Goal: Task Accomplishment & Management: Manage account settings

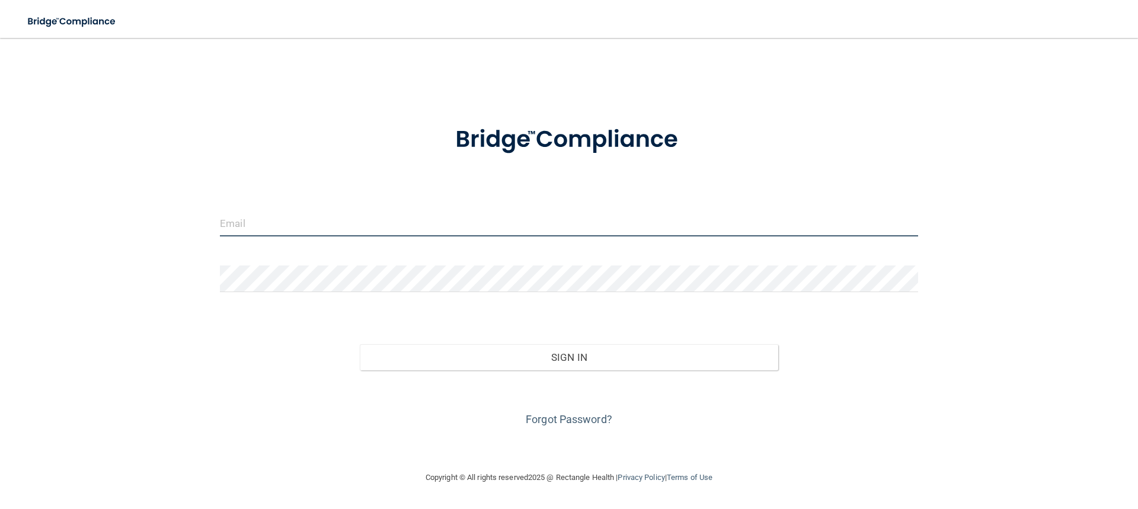
type input "[PERSON_NAME][EMAIL_ADDRESS][DOMAIN_NAME]"
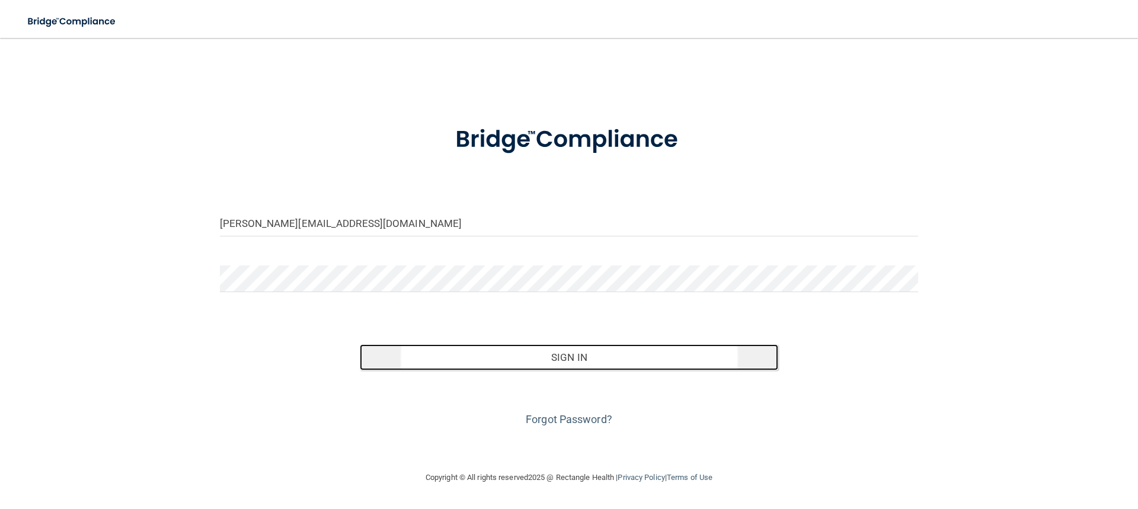
click at [573, 362] on button "Sign In" at bounding box center [569, 357] width 419 height 26
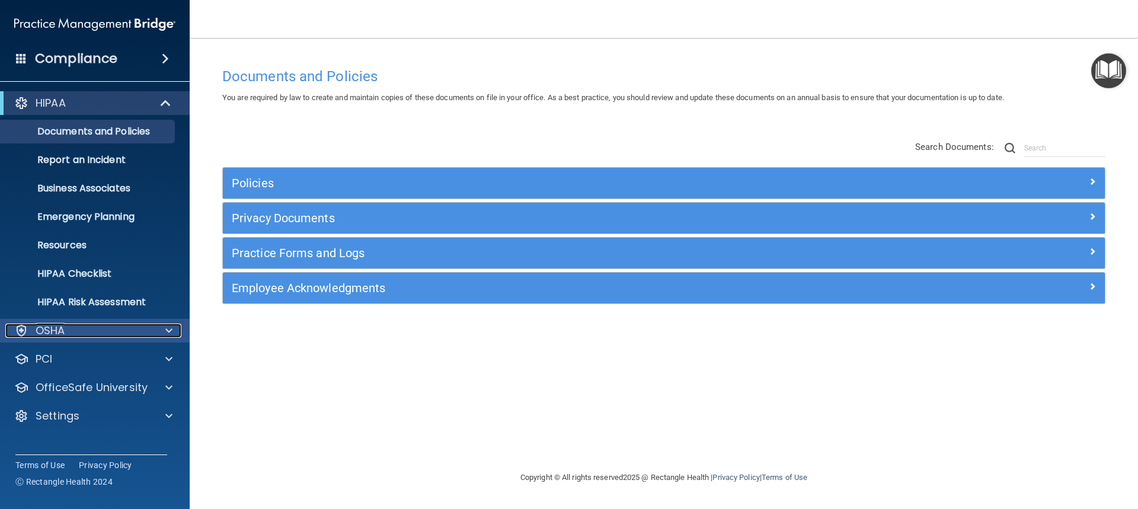
click at [168, 331] on span at bounding box center [168, 331] width 7 height 14
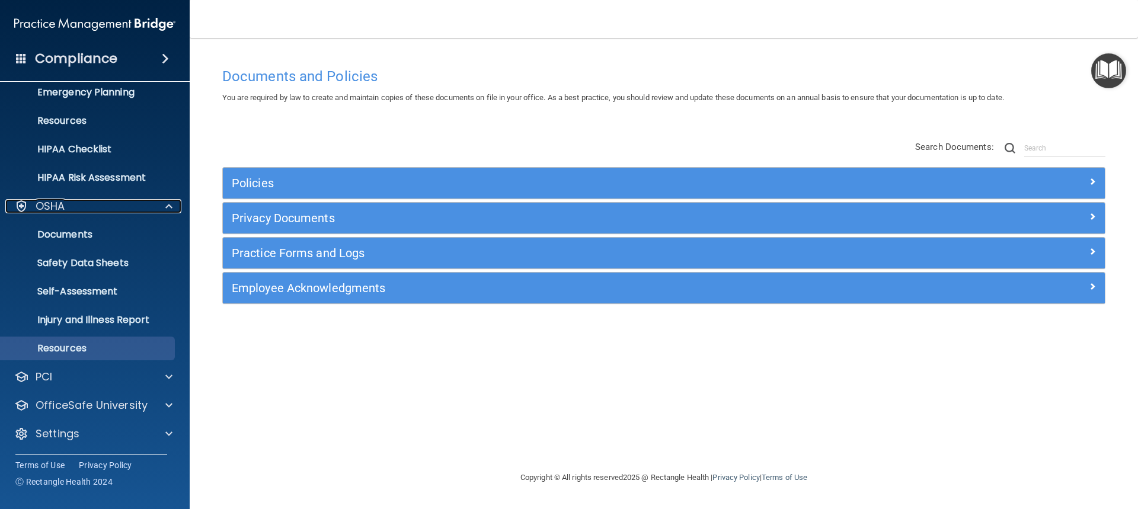
scroll to position [125, 0]
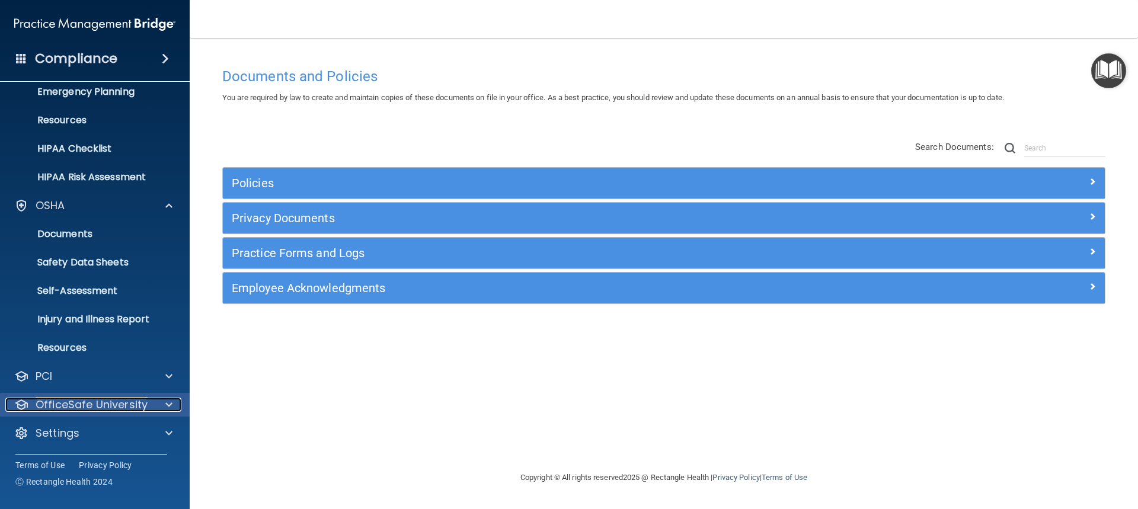
click at [163, 404] on div at bounding box center [167, 405] width 30 height 14
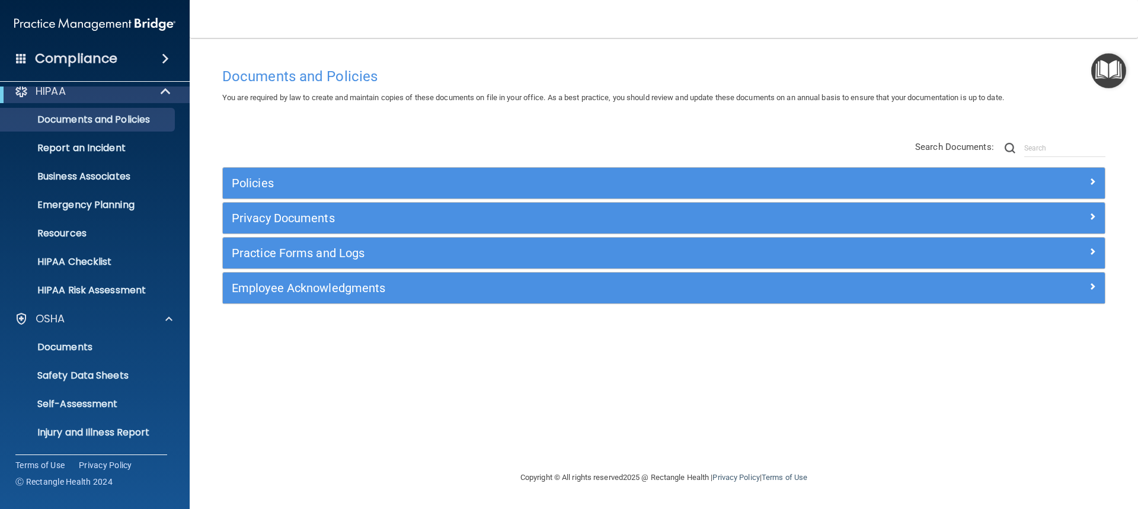
scroll to position [0, 0]
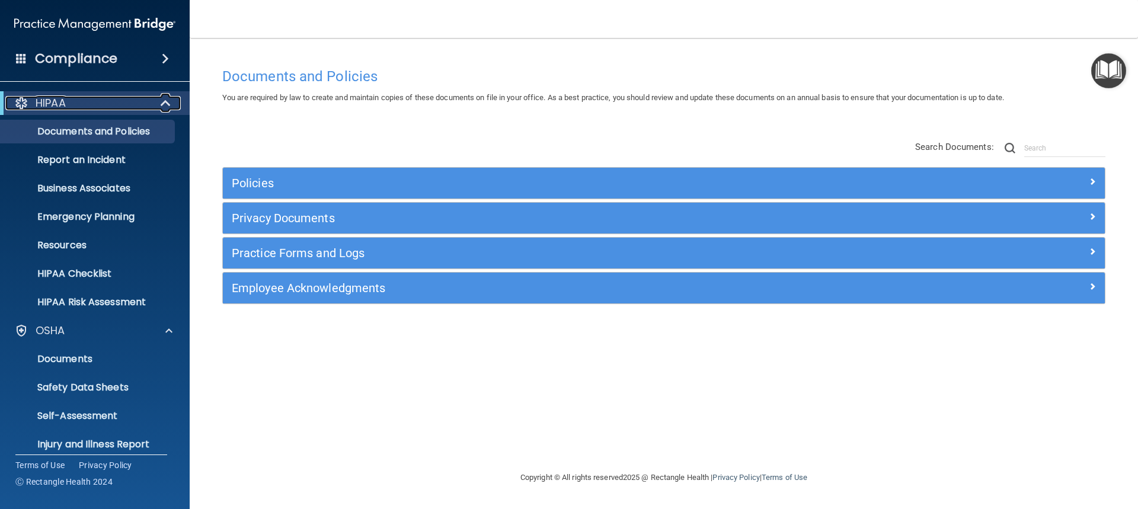
click at [164, 101] on span at bounding box center [167, 103] width 10 height 14
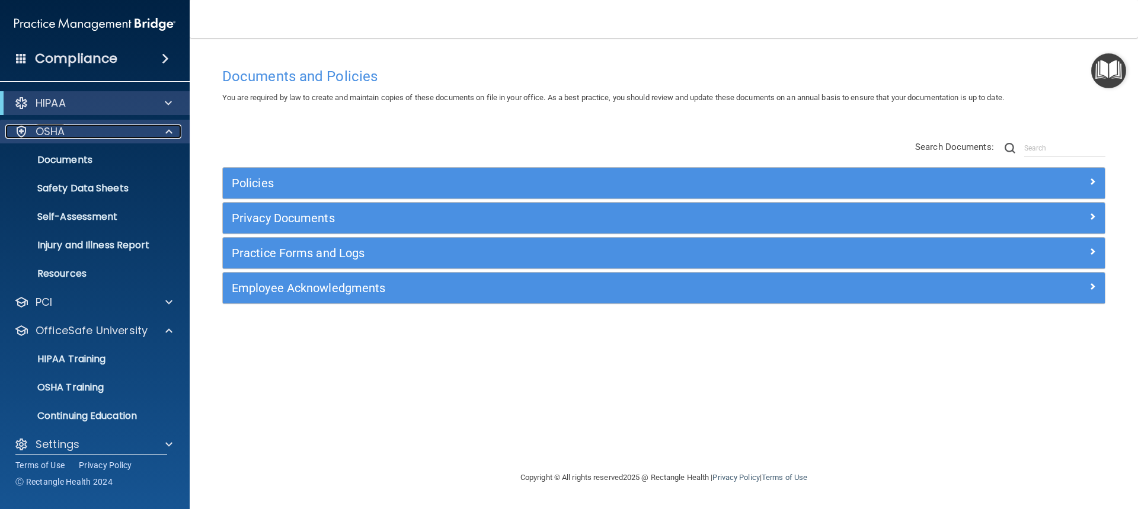
click at [169, 132] on span at bounding box center [168, 131] width 7 height 14
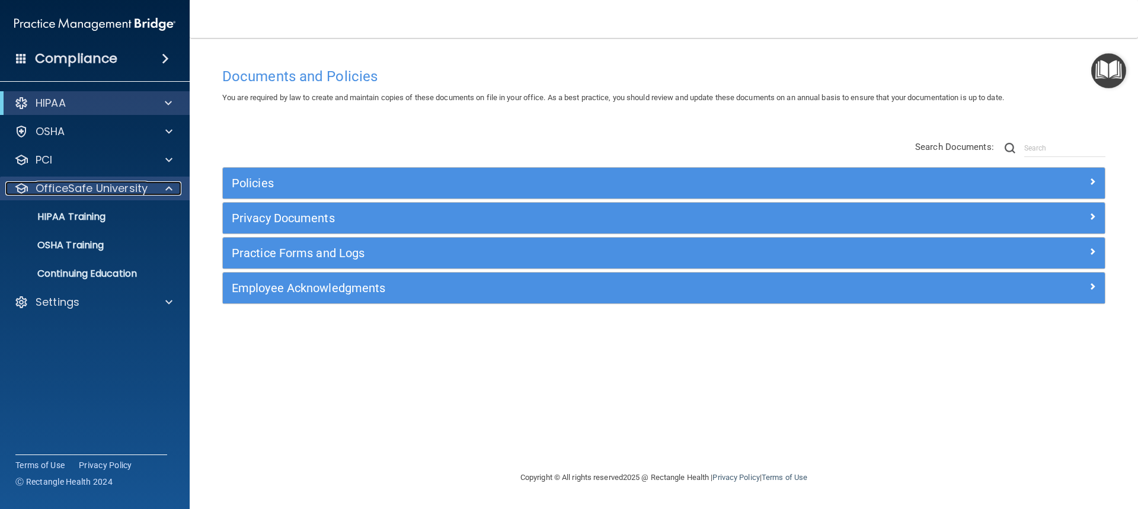
click at [165, 187] on span at bounding box center [168, 188] width 7 height 14
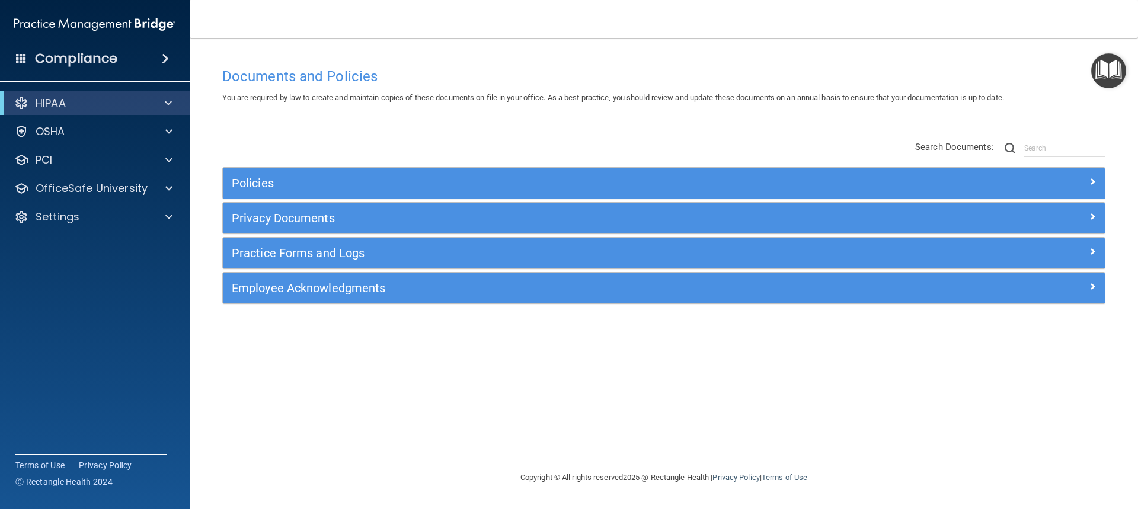
click at [161, 21] on img at bounding box center [94, 24] width 161 height 24
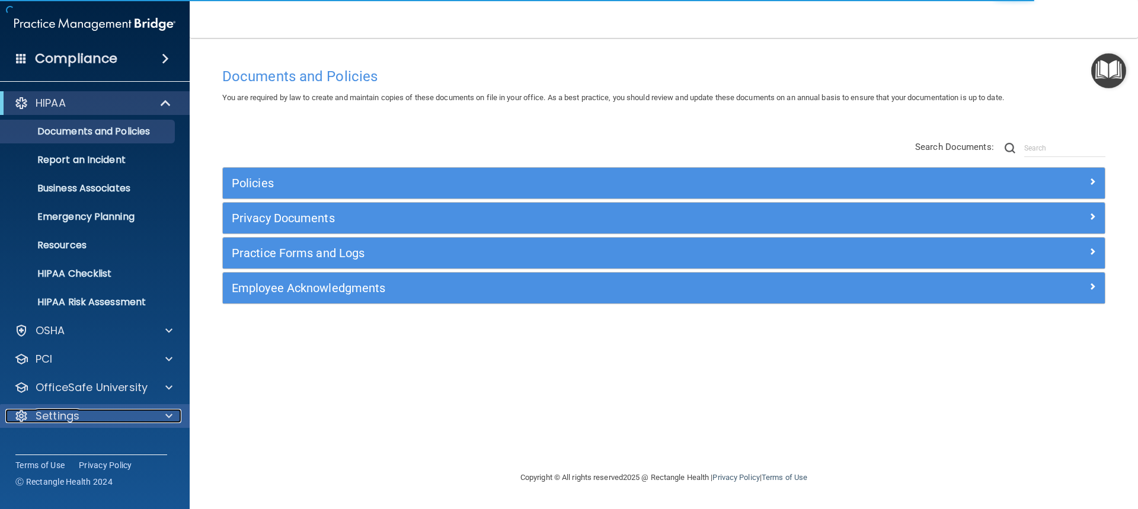
click at [56, 418] on p "Settings" at bounding box center [58, 416] width 44 height 14
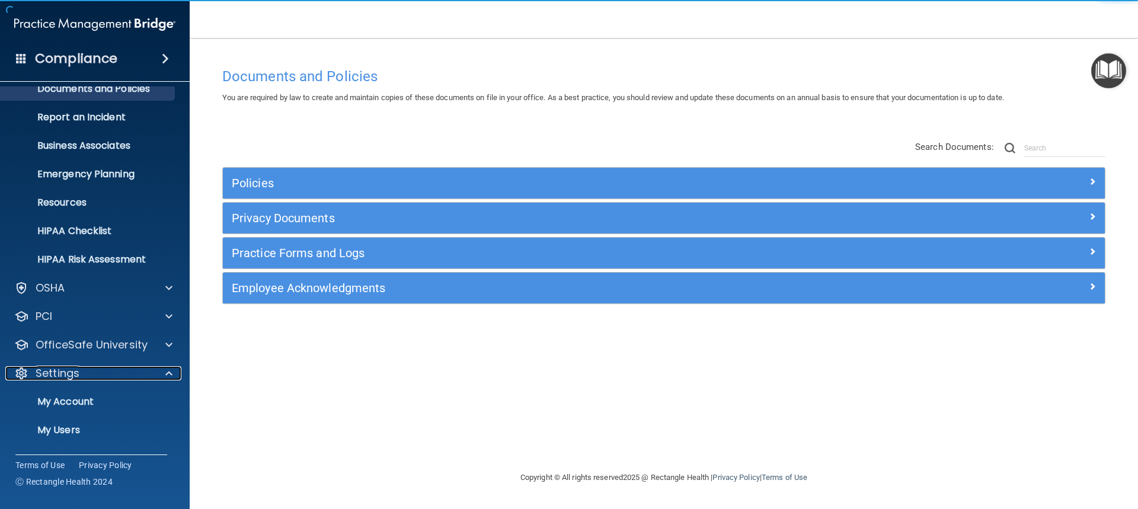
scroll to position [97, 0]
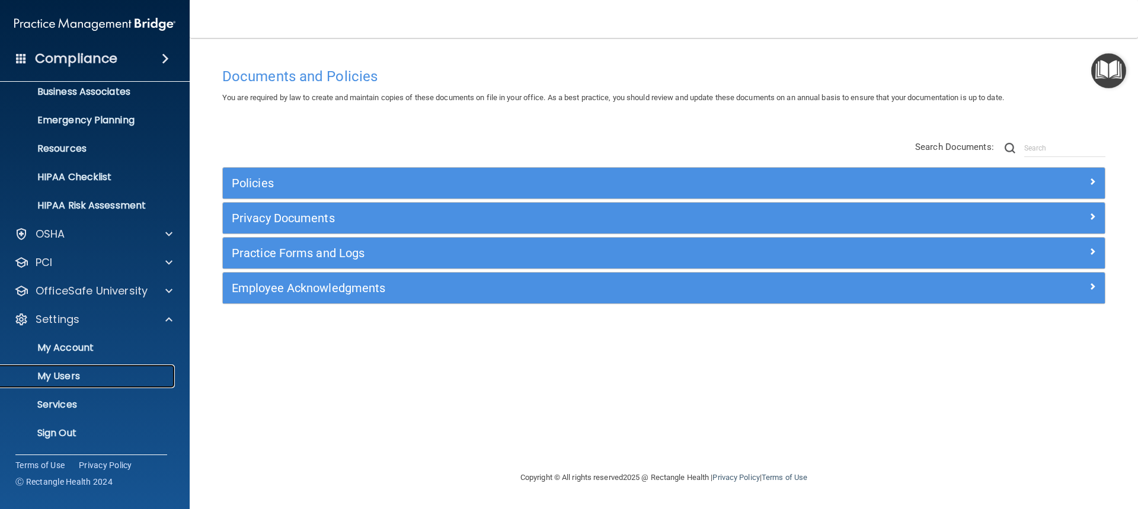
click at [71, 375] on p "My Users" at bounding box center [89, 377] width 162 height 12
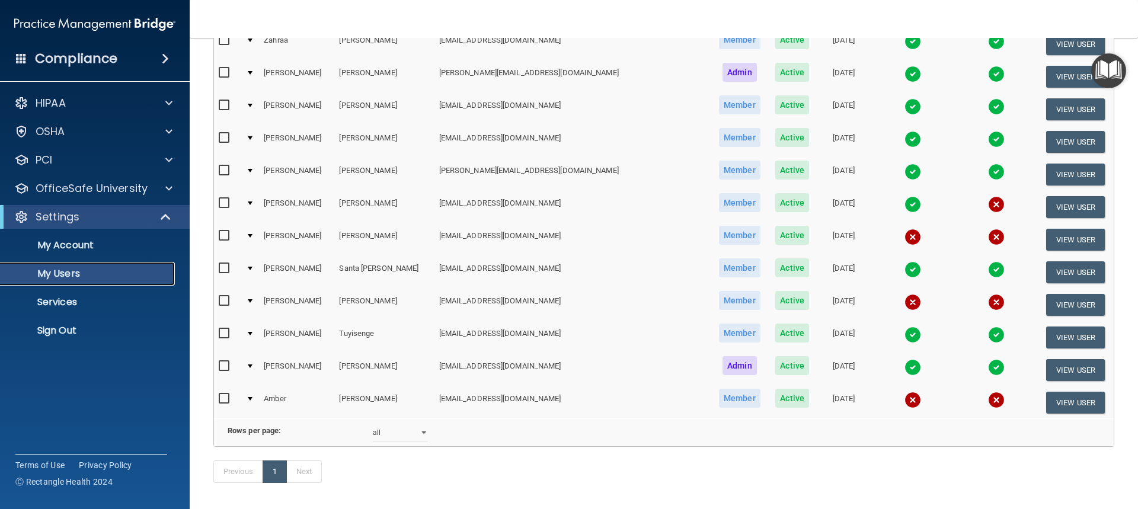
scroll to position [415, 0]
click at [1049, 307] on button "View User" at bounding box center [1075, 304] width 59 height 22
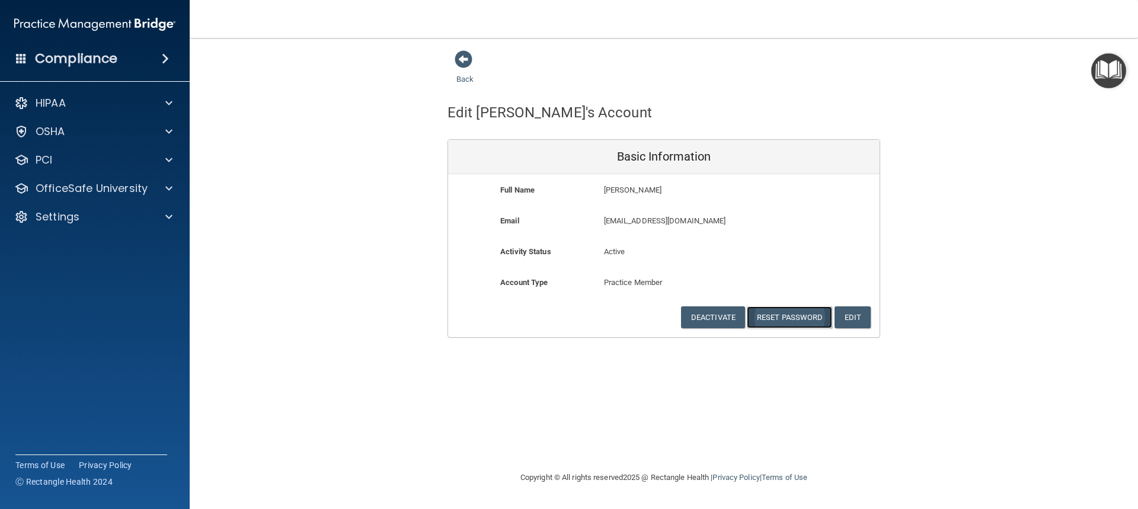
click at [793, 319] on button "Reset Password" at bounding box center [789, 318] width 85 height 22
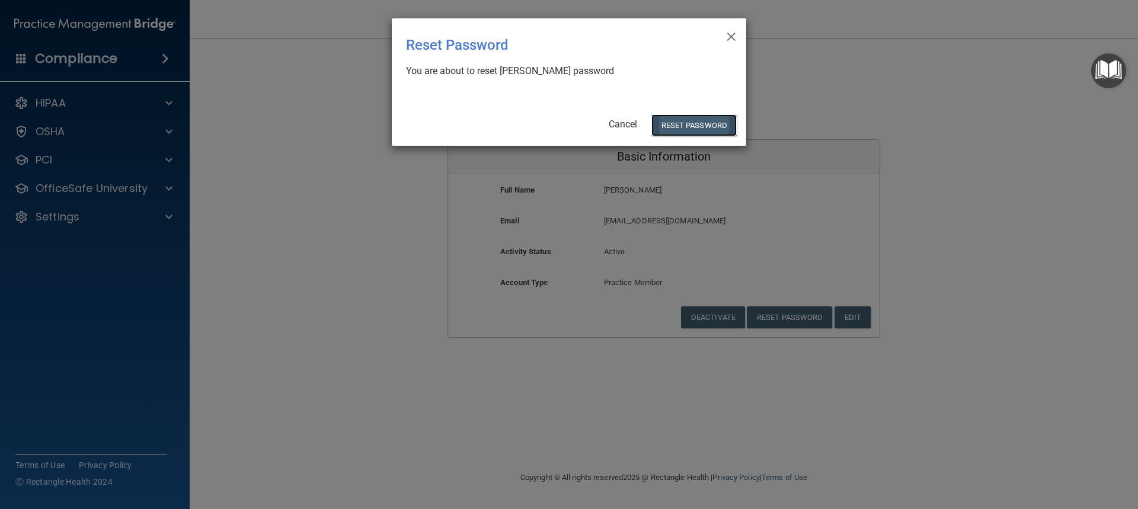
click at [701, 125] on button "Reset Password" at bounding box center [694, 125] width 85 height 22
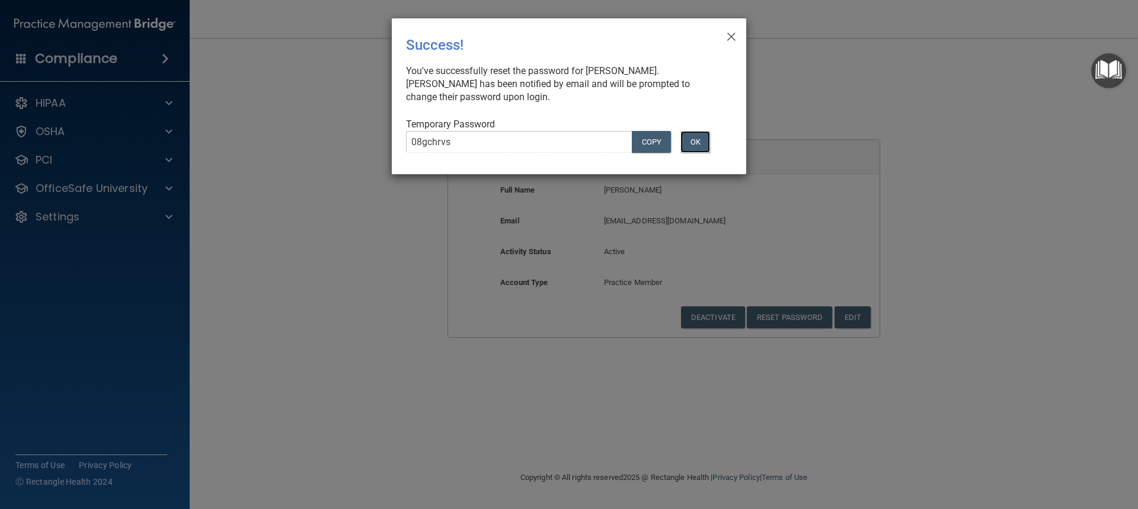
click at [695, 138] on button "OK" at bounding box center [696, 142] width 30 height 22
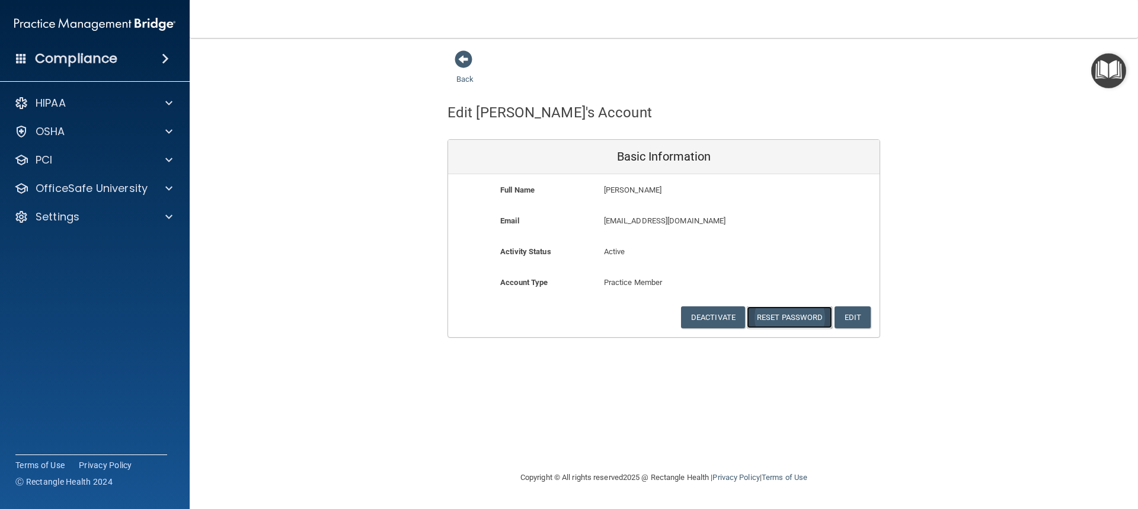
click at [783, 320] on button "Reset Password" at bounding box center [789, 318] width 85 height 22
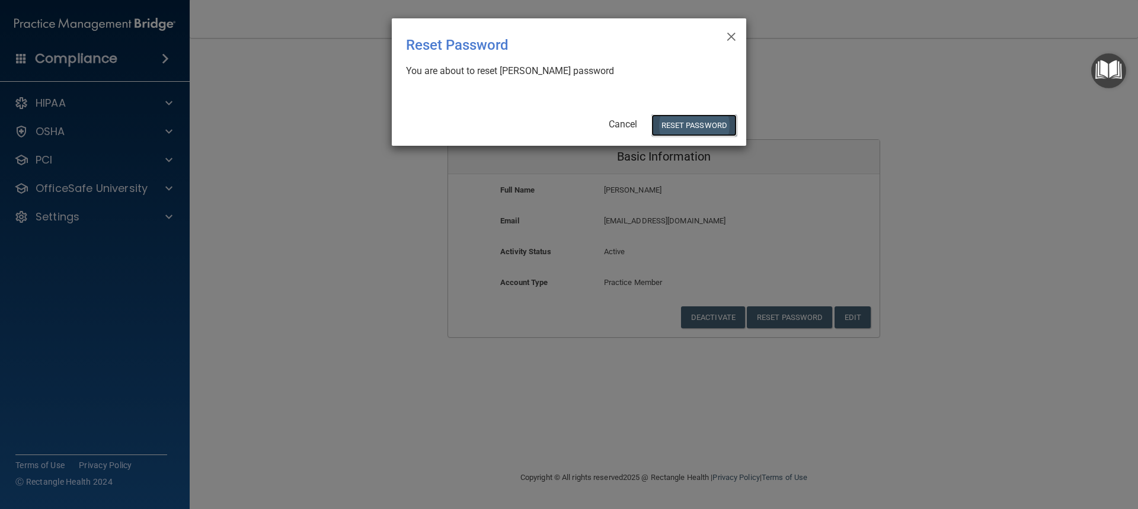
click at [678, 127] on button "Reset Password" at bounding box center [694, 125] width 85 height 22
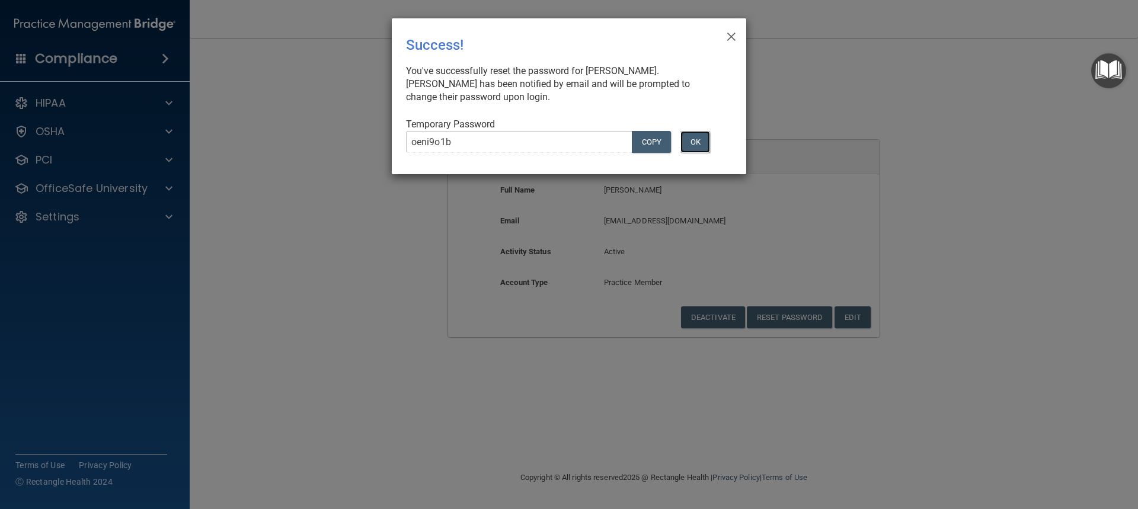
click at [697, 143] on button "OK" at bounding box center [696, 142] width 30 height 22
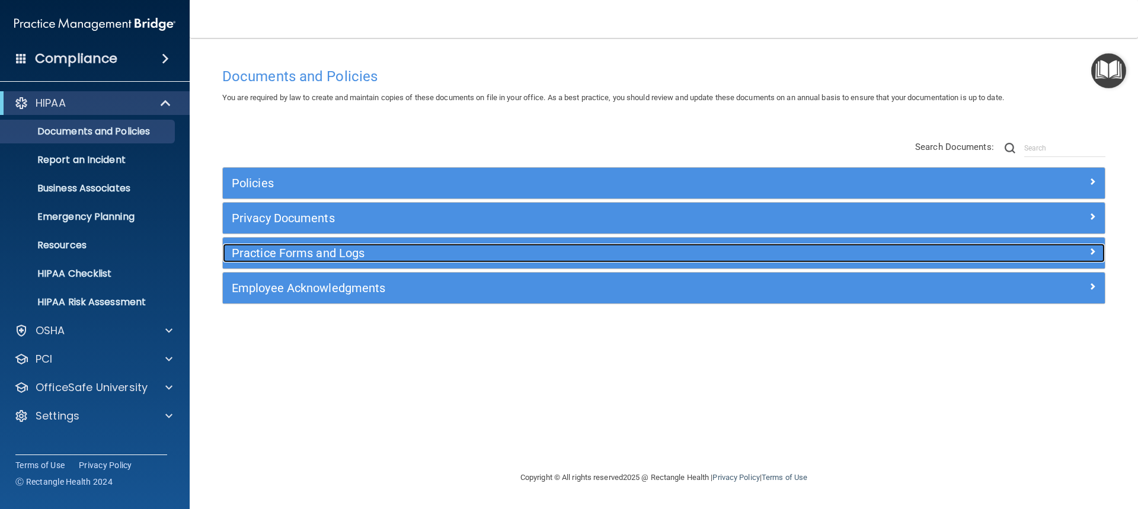
click at [276, 253] on h5 "Practice Forms and Logs" at bounding box center [554, 253] width 644 height 13
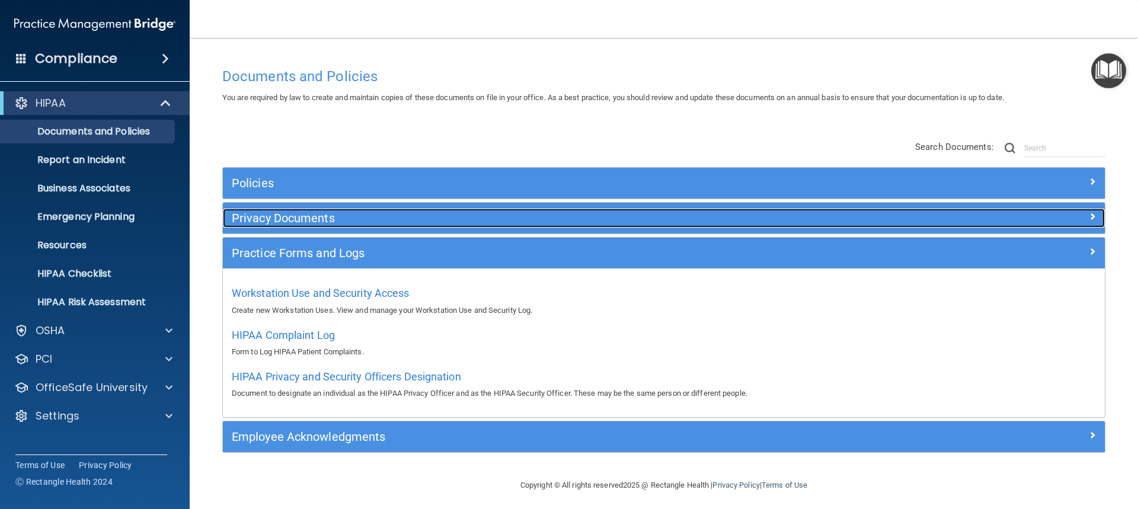
click at [272, 217] on h5 "Privacy Documents" at bounding box center [554, 218] width 644 height 13
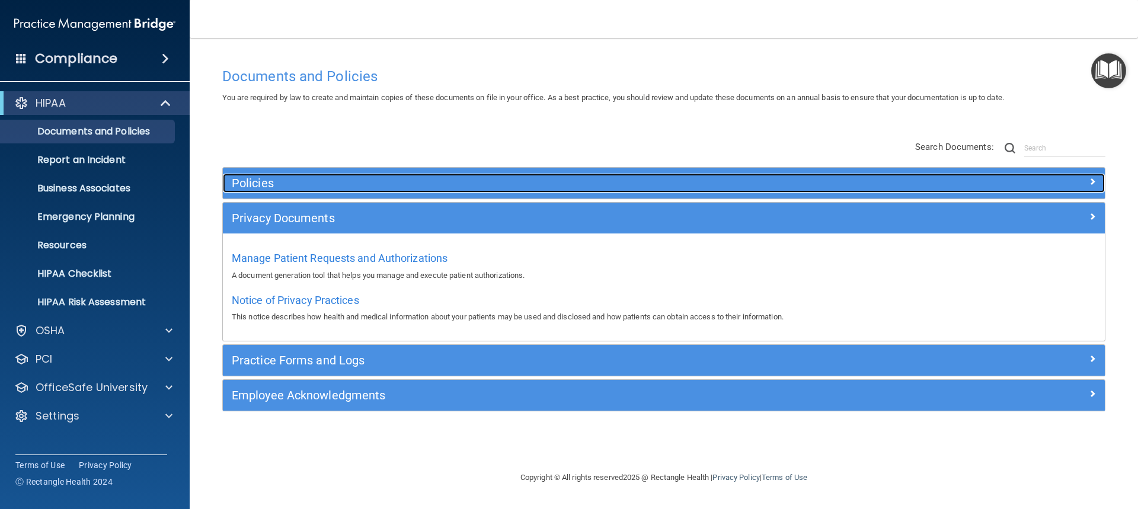
click at [281, 180] on h5 "Policies" at bounding box center [554, 183] width 644 height 13
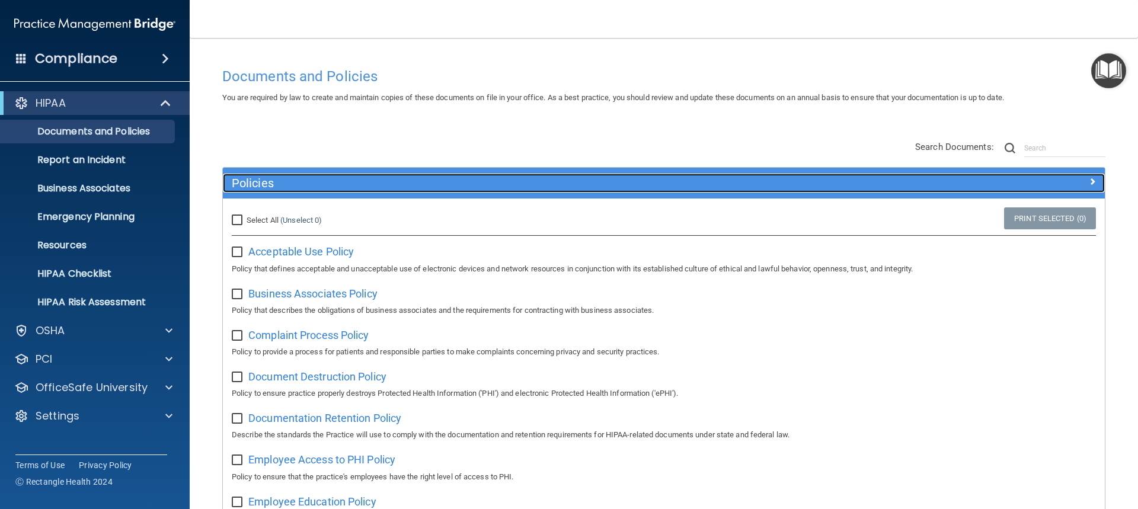
click at [1089, 181] on span at bounding box center [1092, 181] width 7 height 14
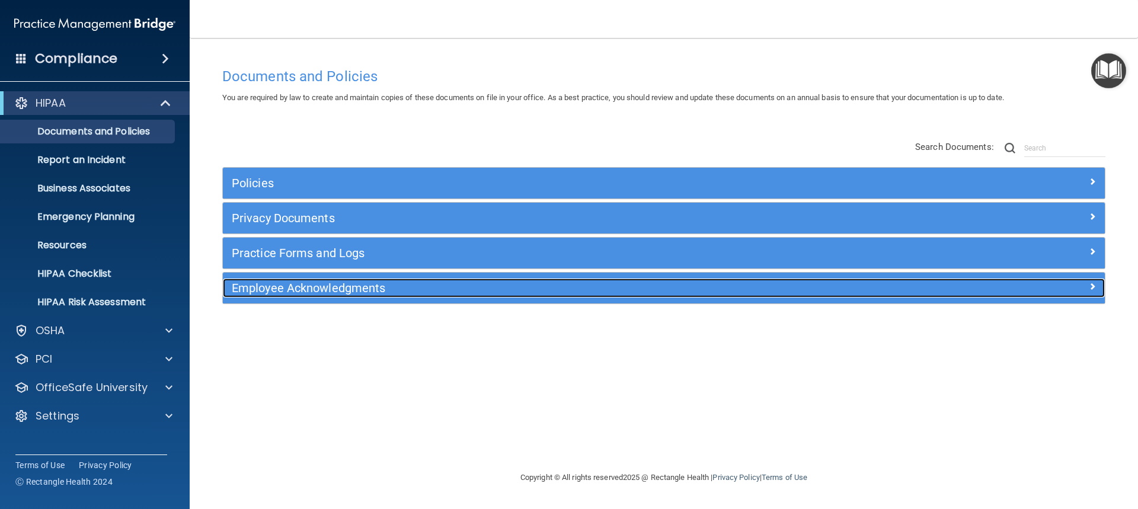
click at [282, 287] on h5 "Employee Acknowledgments" at bounding box center [554, 288] width 644 height 13
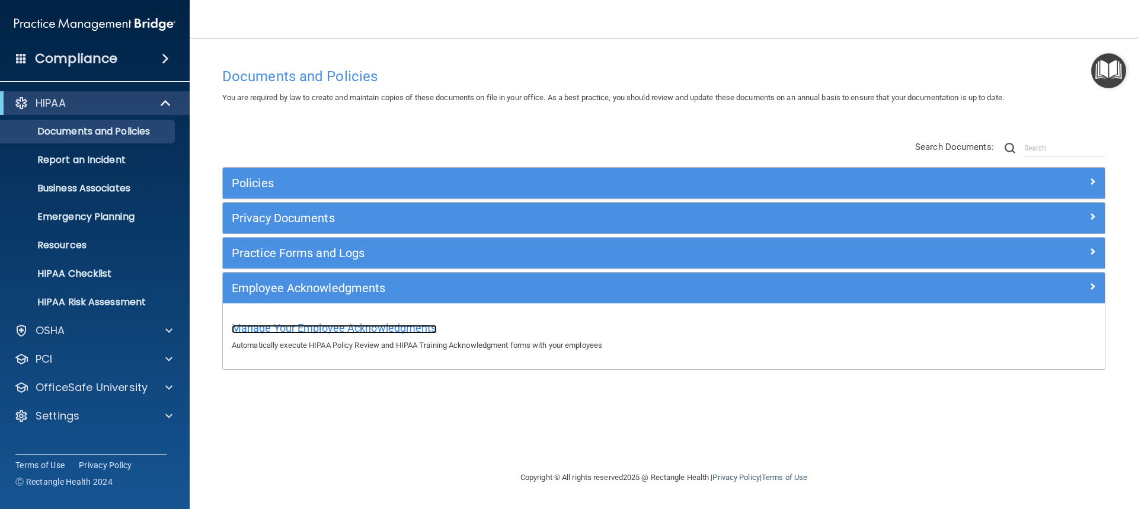
click at [279, 329] on span "Manage Your Employee Acknowledgments" at bounding box center [334, 328] width 205 height 12
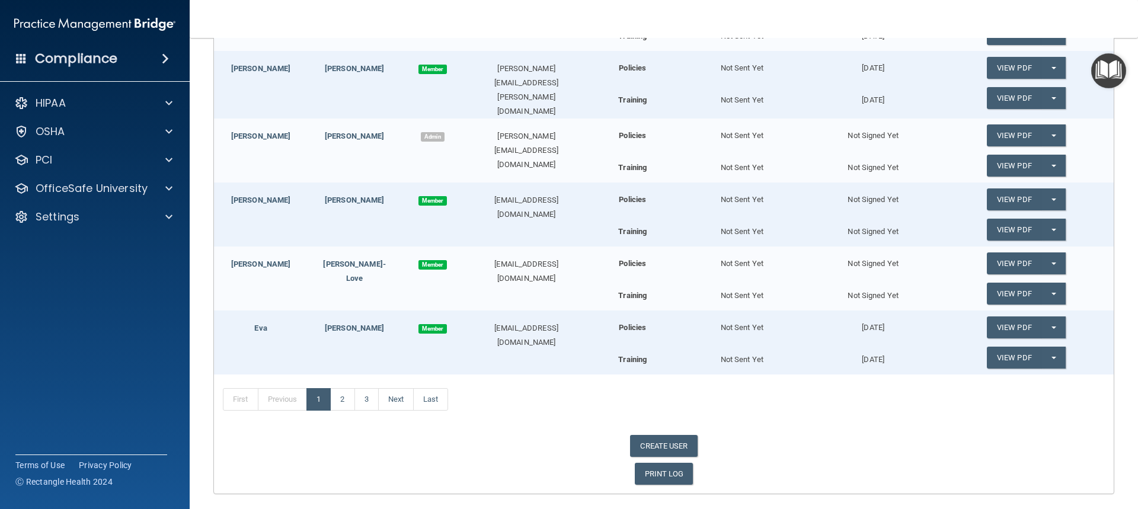
scroll to position [408, 0]
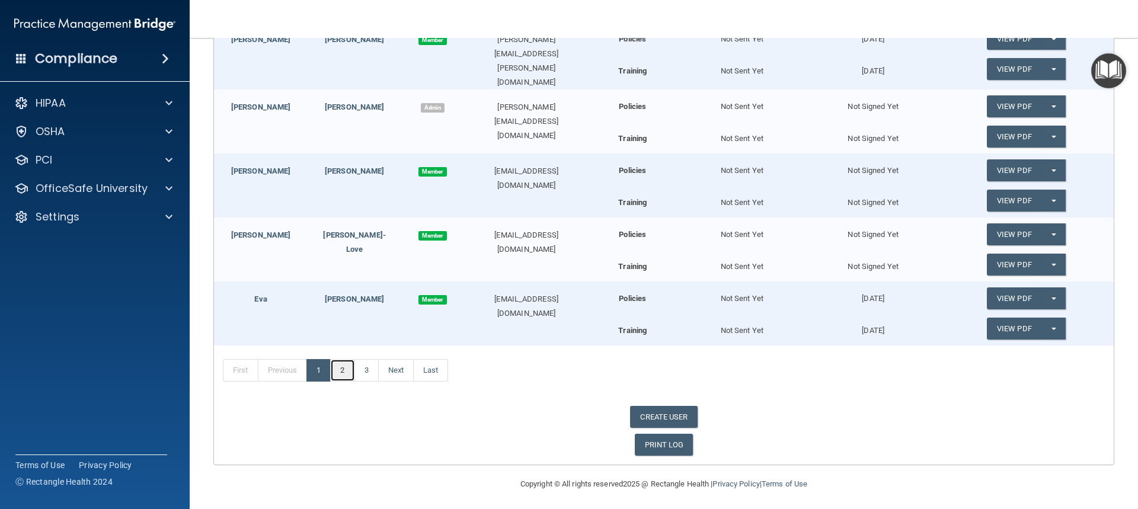
click at [350, 372] on link "2" at bounding box center [342, 370] width 24 height 23
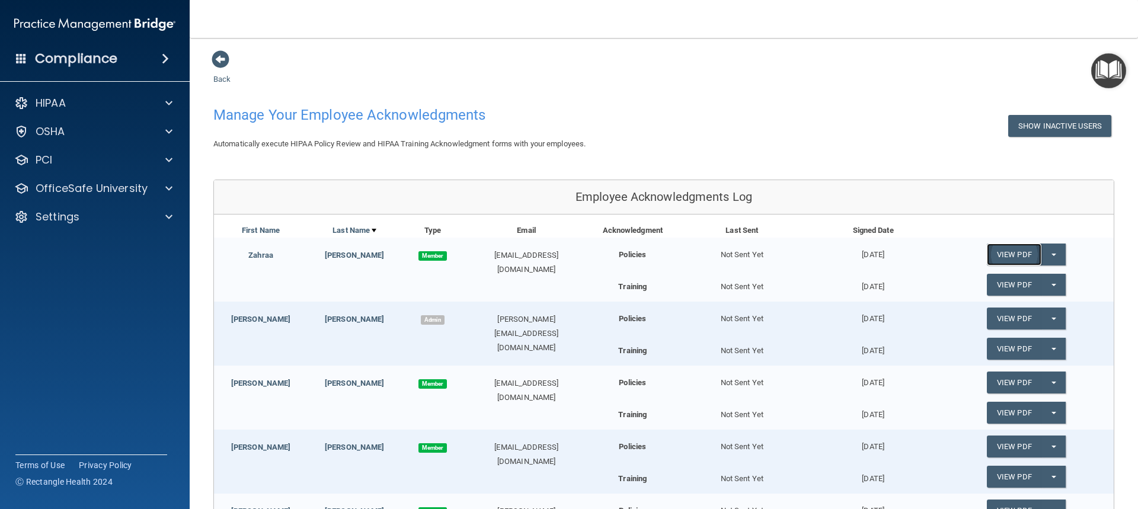
click at [1017, 252] on link "View PDF" at bounding box center [1014, 255] width 55 height 22
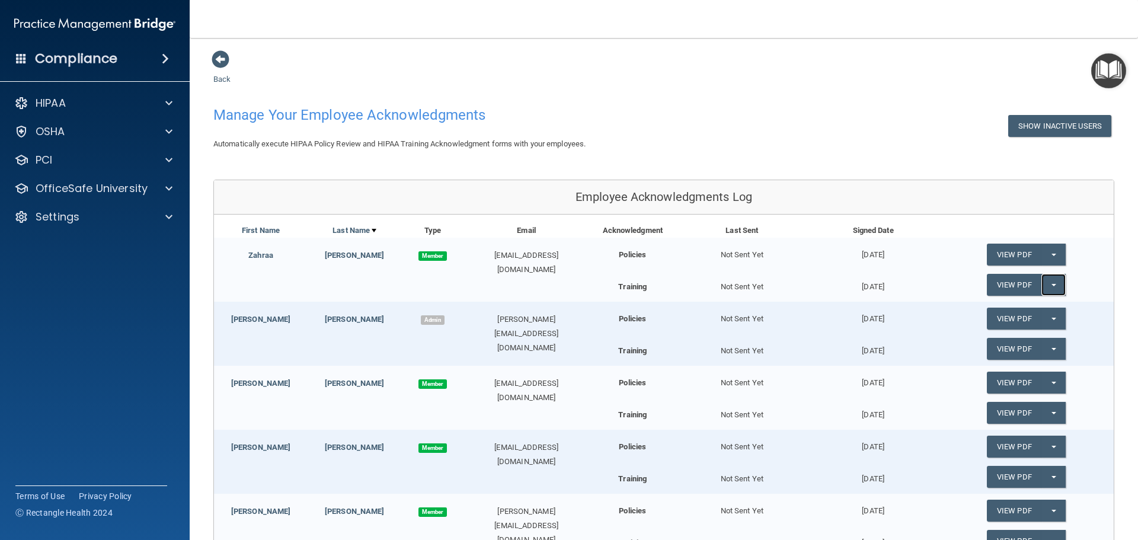
click at [1050, 283] on button "Split button!" at bounding box center [1054, 285] width 24 height 22
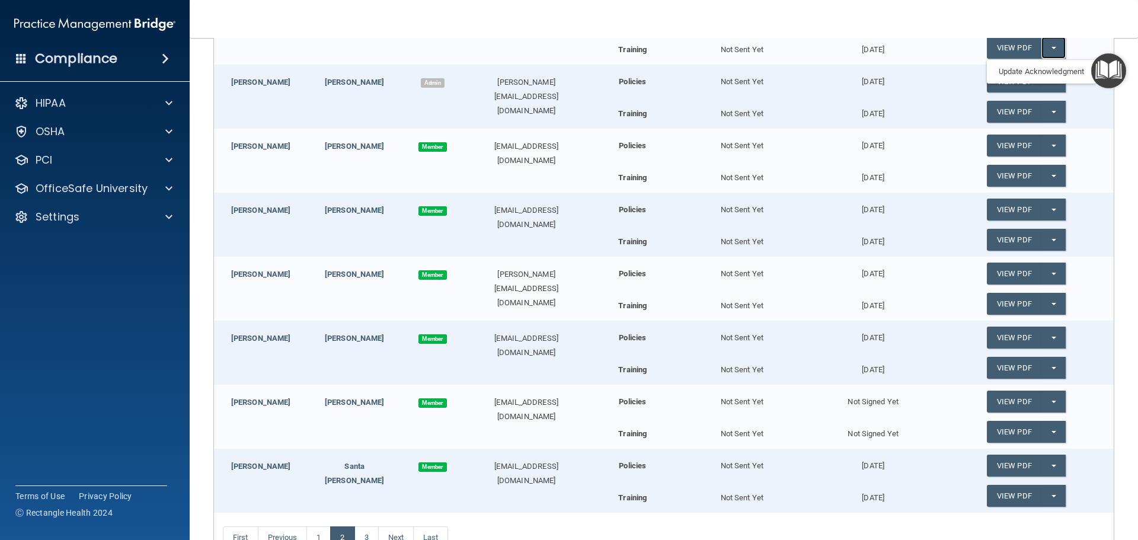
scroll to position [377, 0]
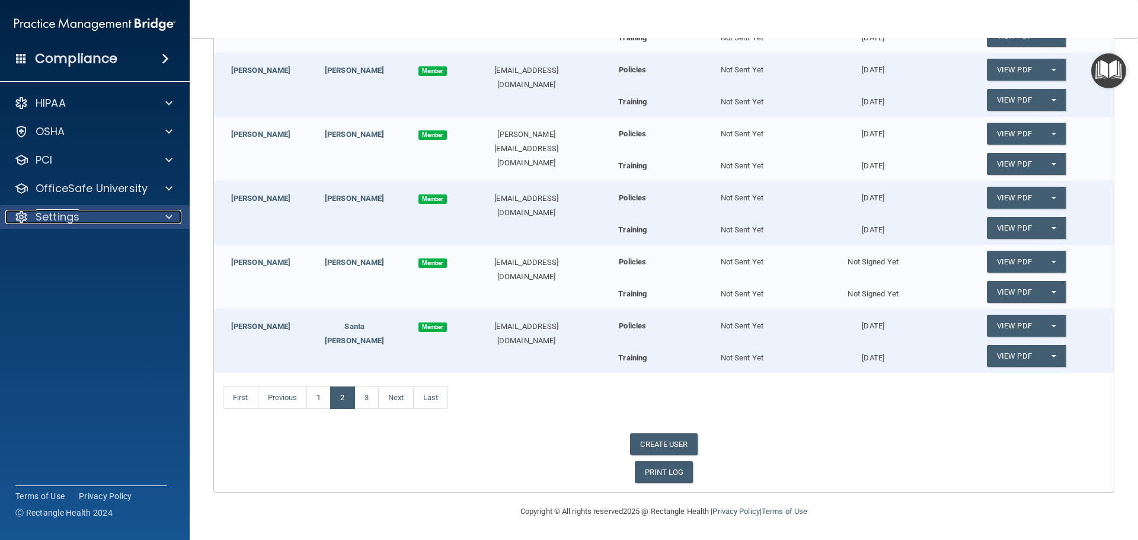
click at [118, 213] on div "Settings" at bounding box center [78, 217] width 147 height 14
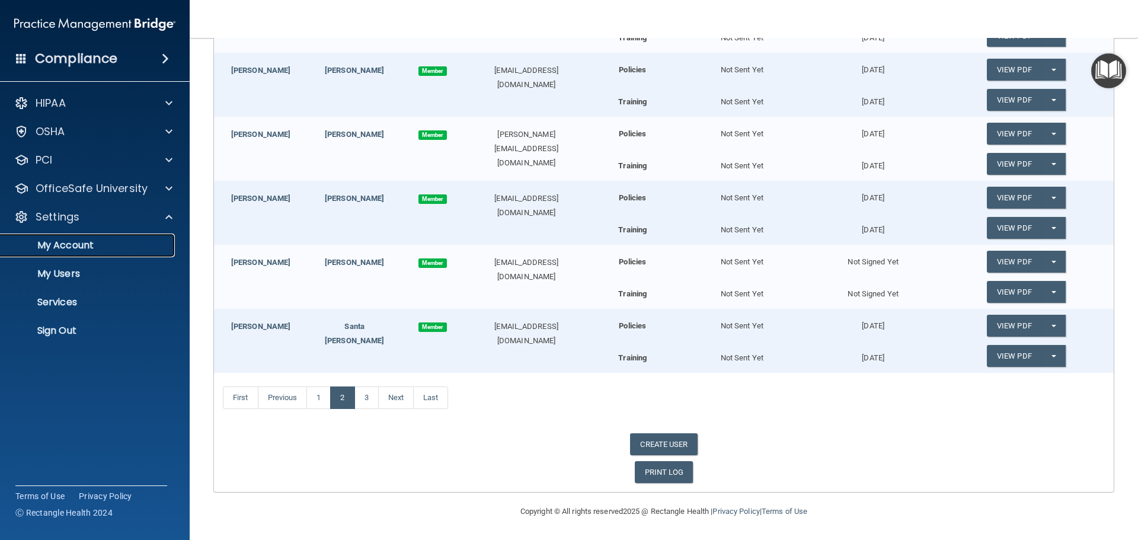
click at [87, 244] on p "My Account" at bounding box center [89, 246] width 162 height 12
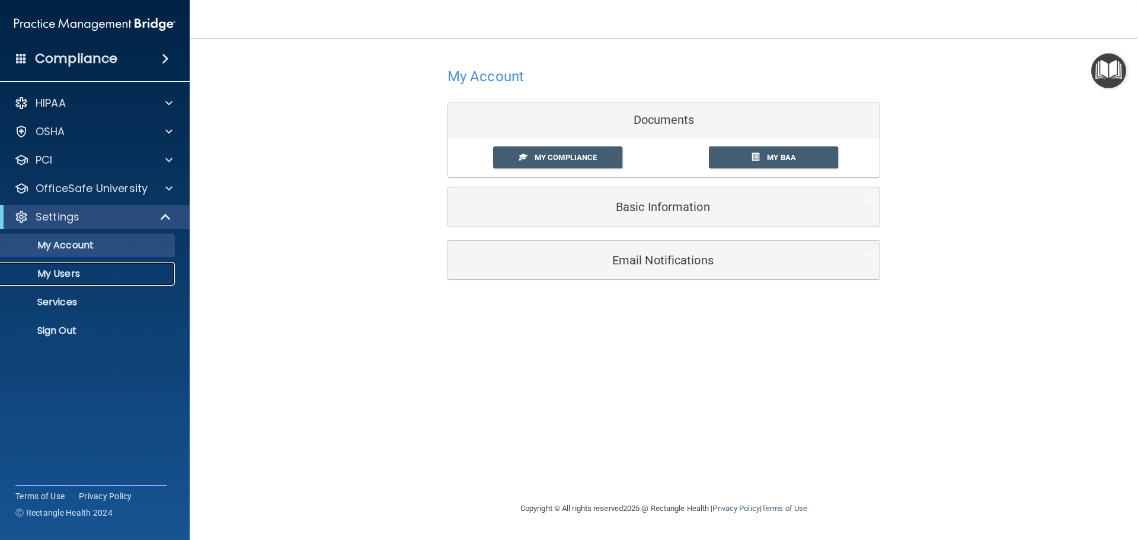
click at [74, 273] on p "My Users" at bounding box center [89, 274] width 162 height 12
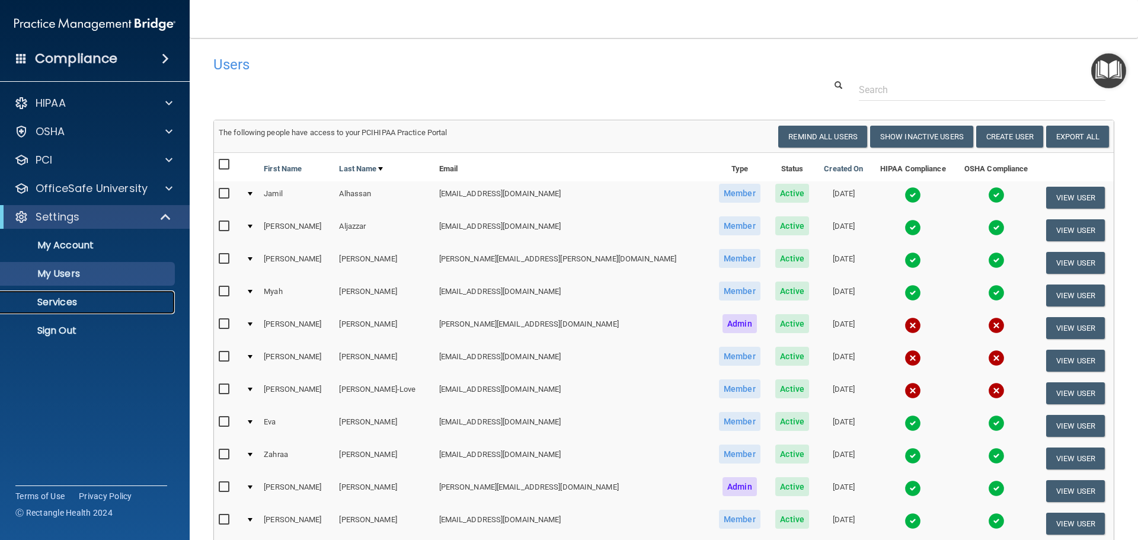
click at [73, 307] on p "Services" at bounding box center [89, 302] width 162 height 12
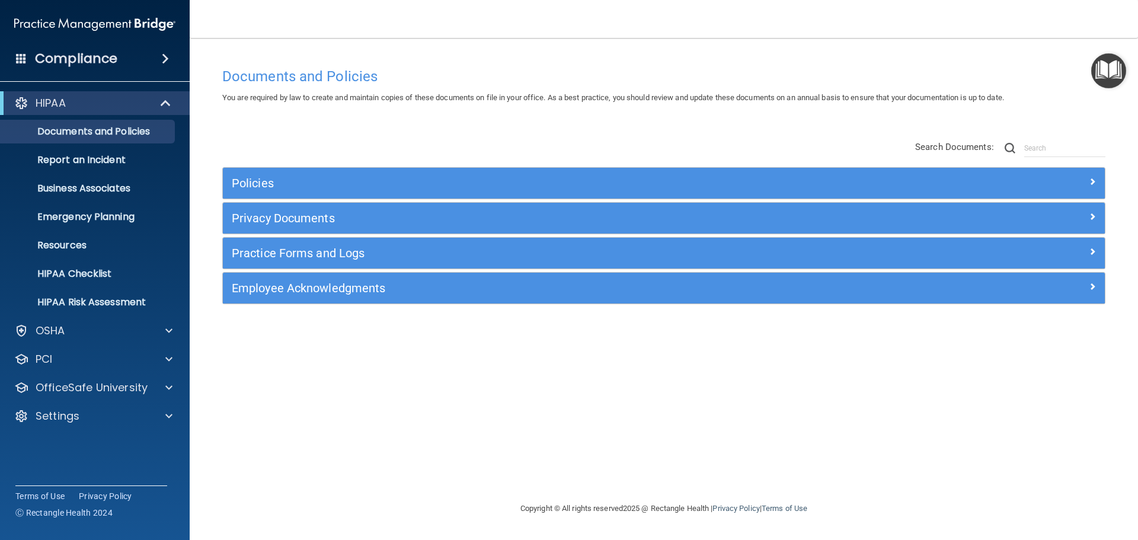
click at [163, 57] on span at bounding box center [165, 59] width 7 height 14
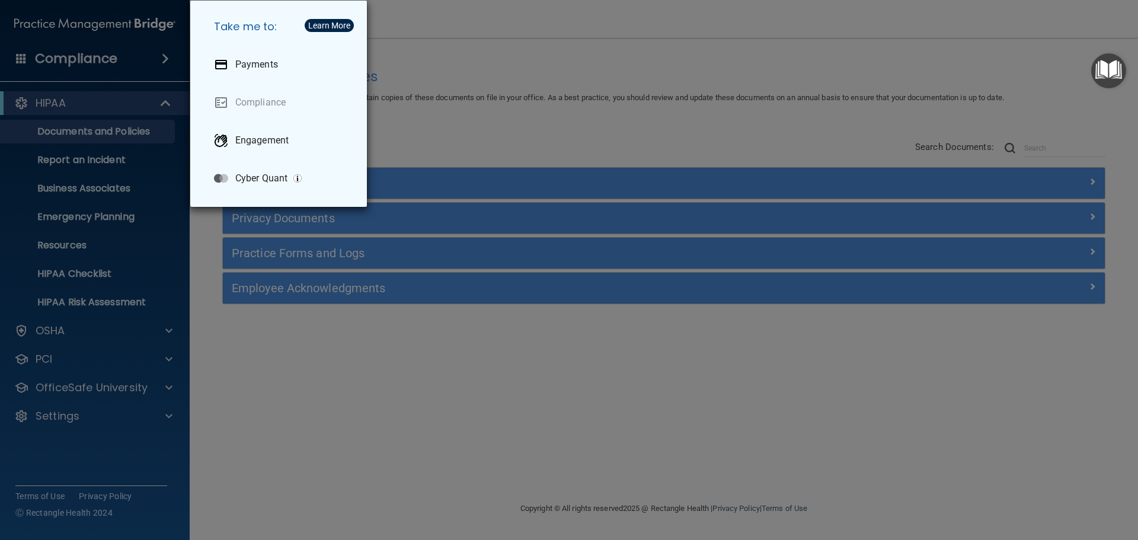
click at [323, 23] on div "Learn More" at bounding box center [329, 25] width 42 height 8
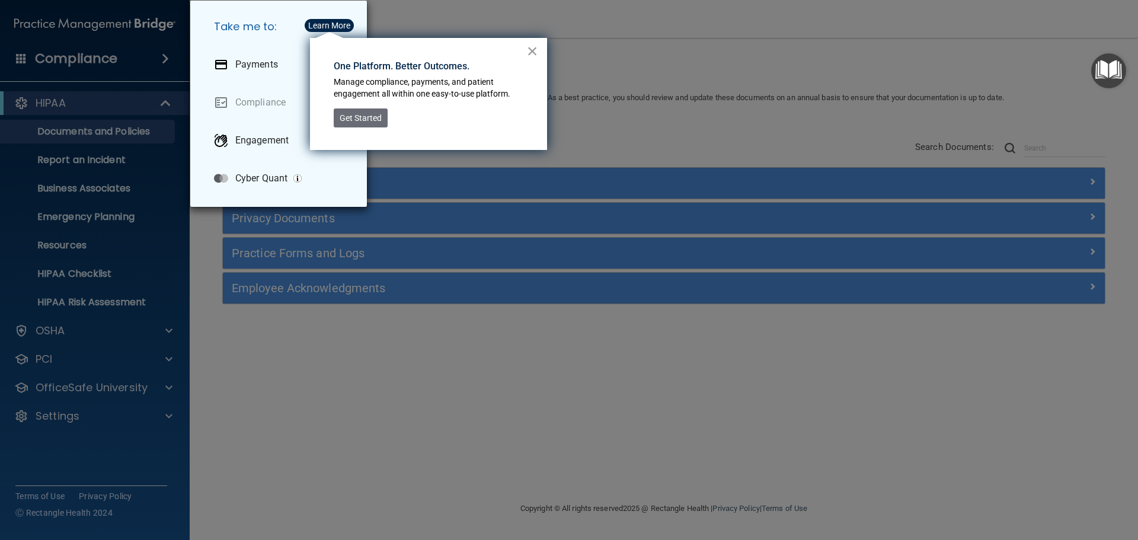
click at [531, 53] on button "×" at bounding box center [532, 50] width 11 height 19
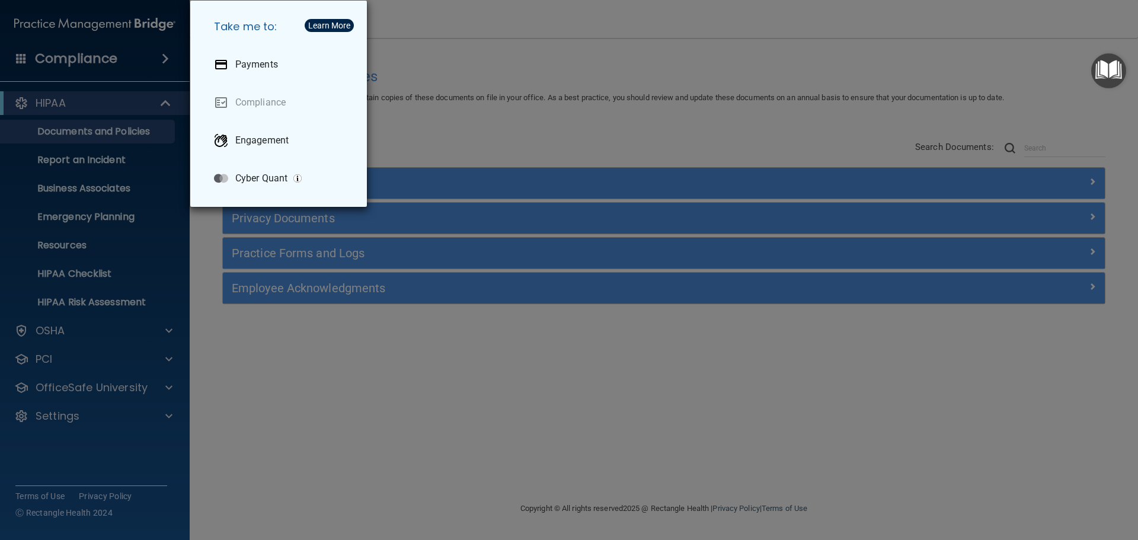
click at [55, 55] on div "Take me to: Payments Compliance Engagement Cyber Quant" at bounding box center [569, 270] width 1138 height 540
